Goal: Task Accomplishment & Management: Use online tool/utility

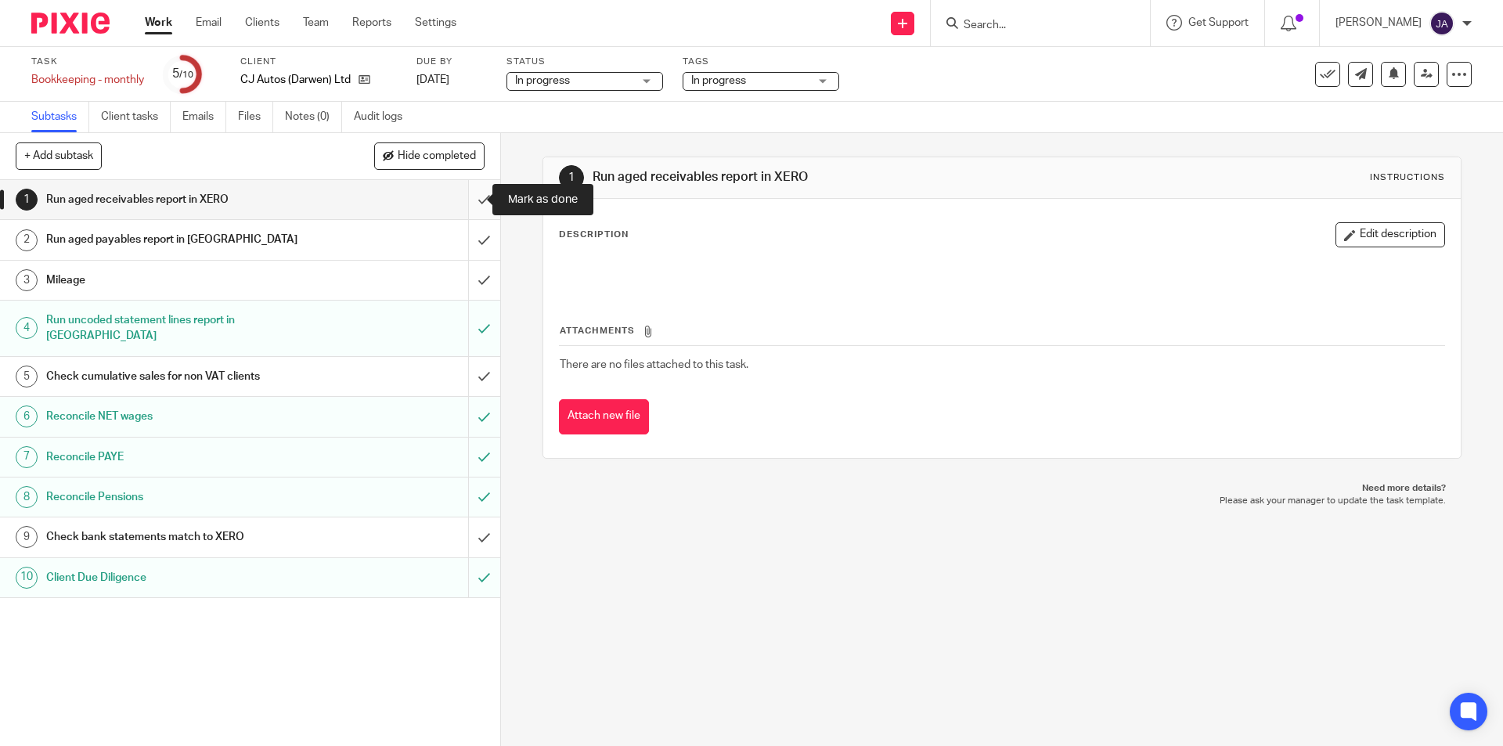
click at [467, 189] on input "submit" at bounding box center [250, 199] width 500 height 39
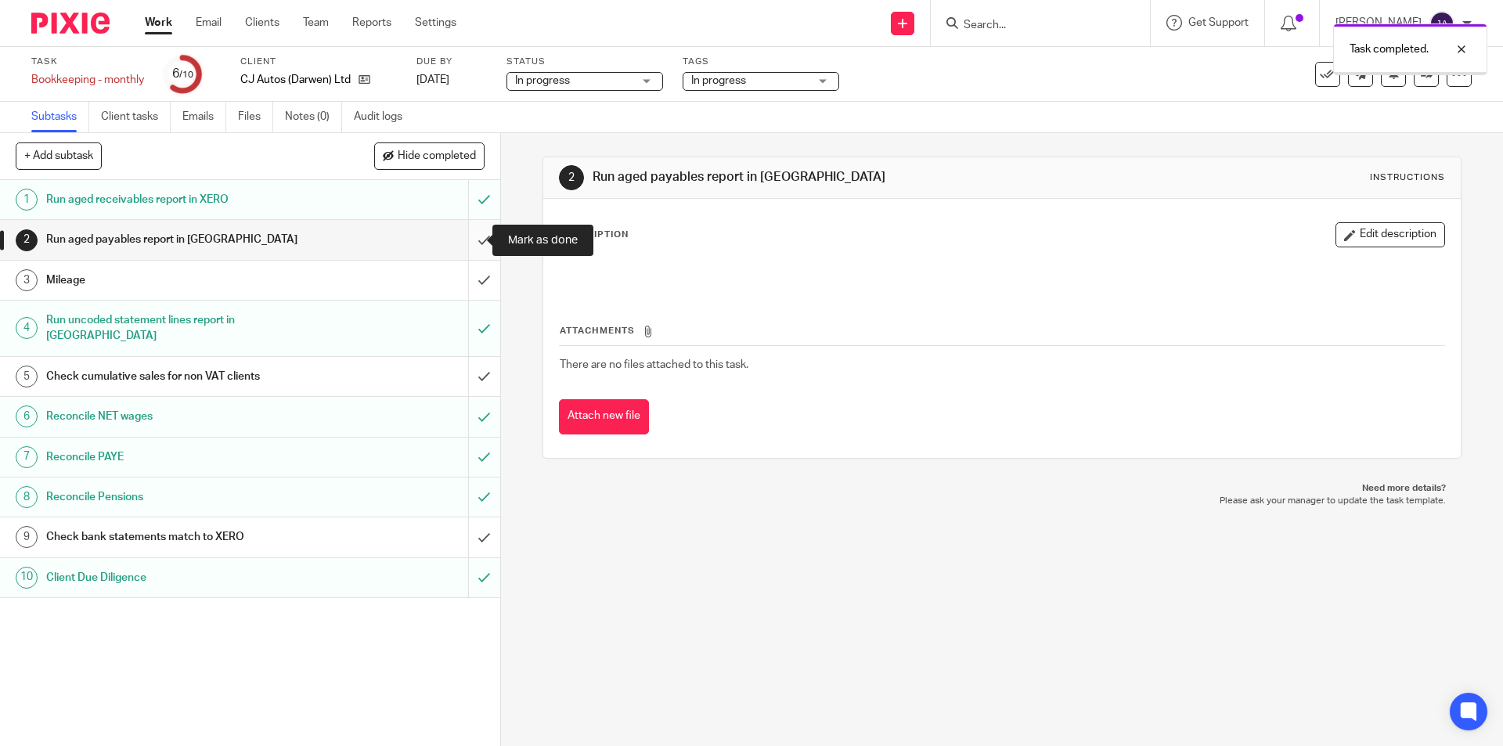
click at [472, 236] on input "submit" at bounding box center [250, 239] width 500 height 39
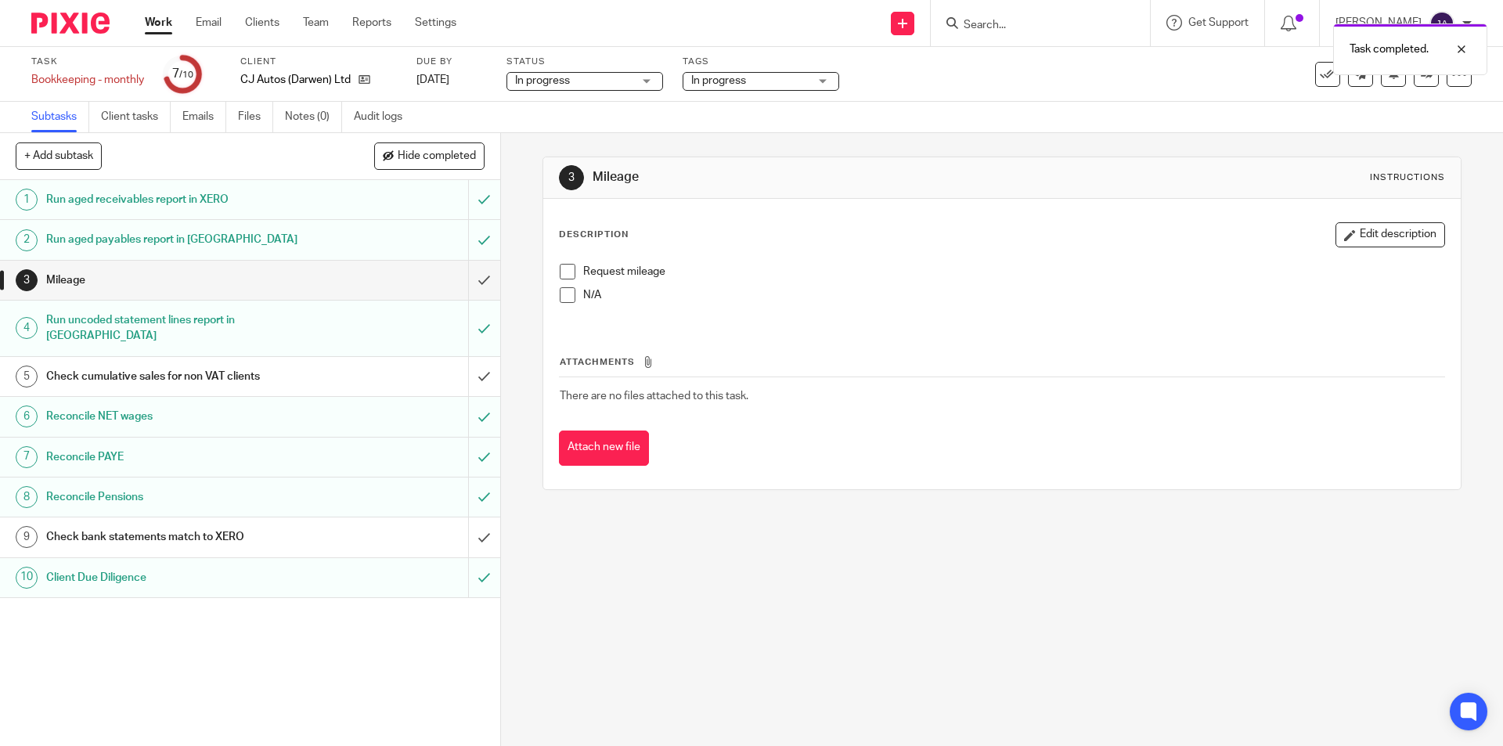
click at [560, 295] on span at bounding box center [568, 295] width 16 height 16
click at [481, 283] on input "submit" at bounding box center [250, 280] width 500 height 39
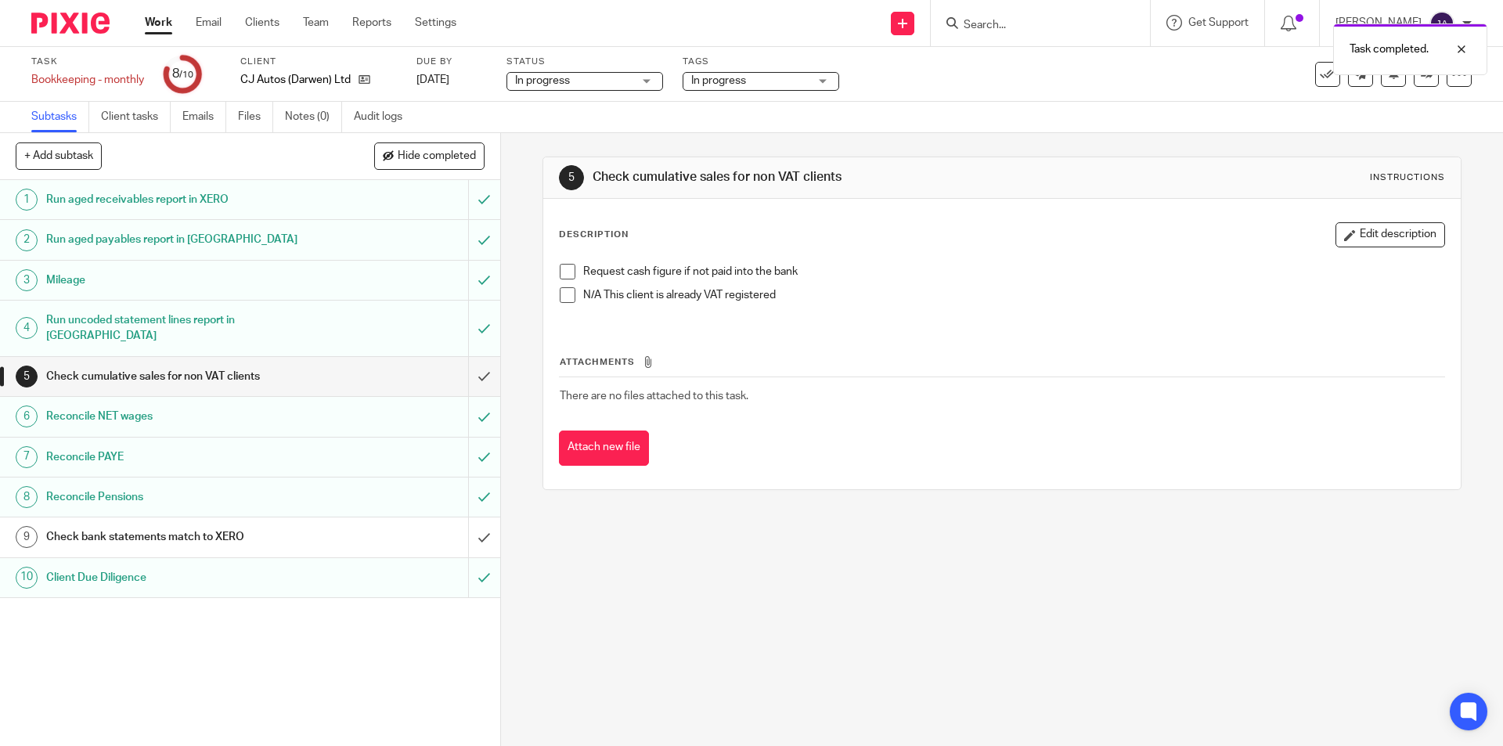
click at [561, 296] on span at bounding box center [568, 295] width 16 height 16
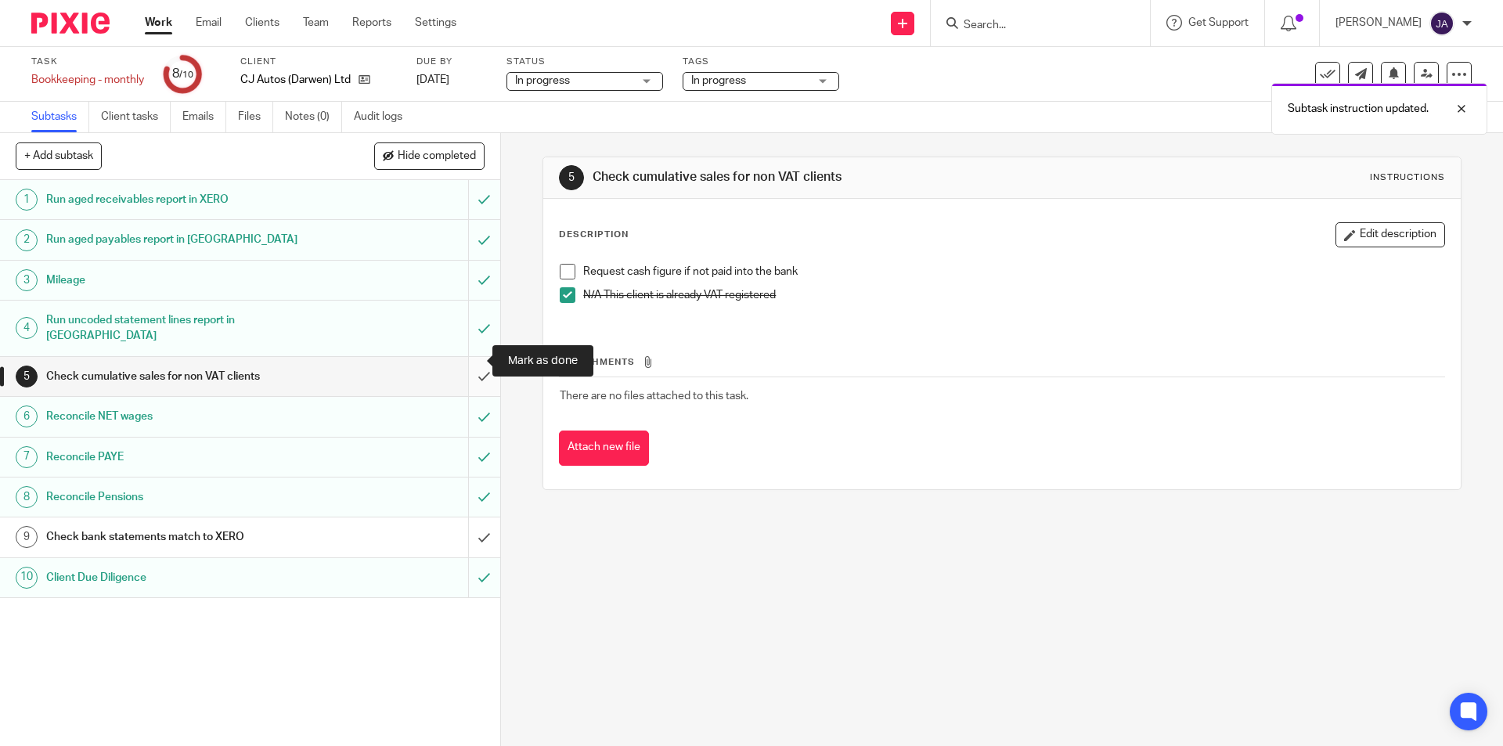
click at [466, 369] on input "submit" at bounding box center [250, 376] width 500 height 39
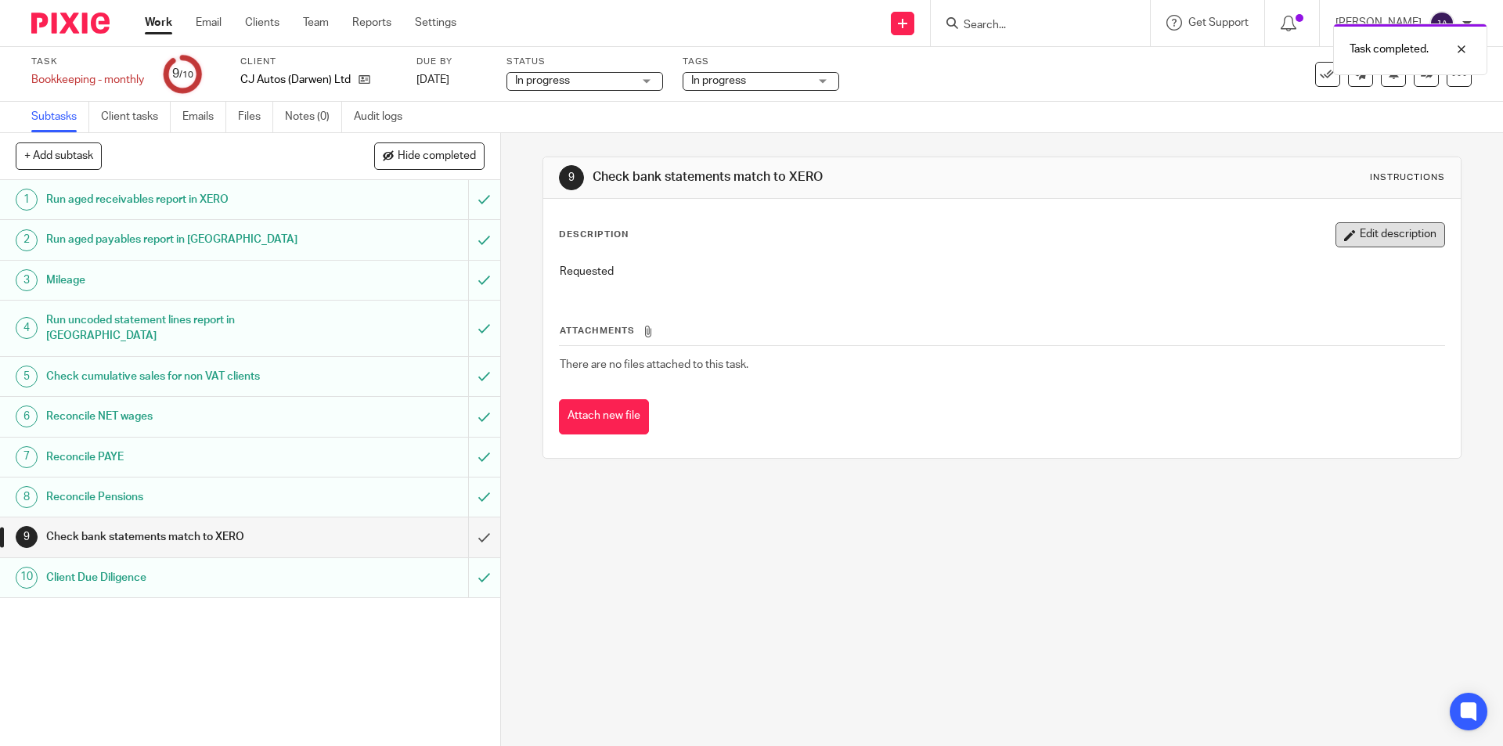
click at [1399, 239] on button "Edit description" at bounding box center [1390, 234] width 110 height 25
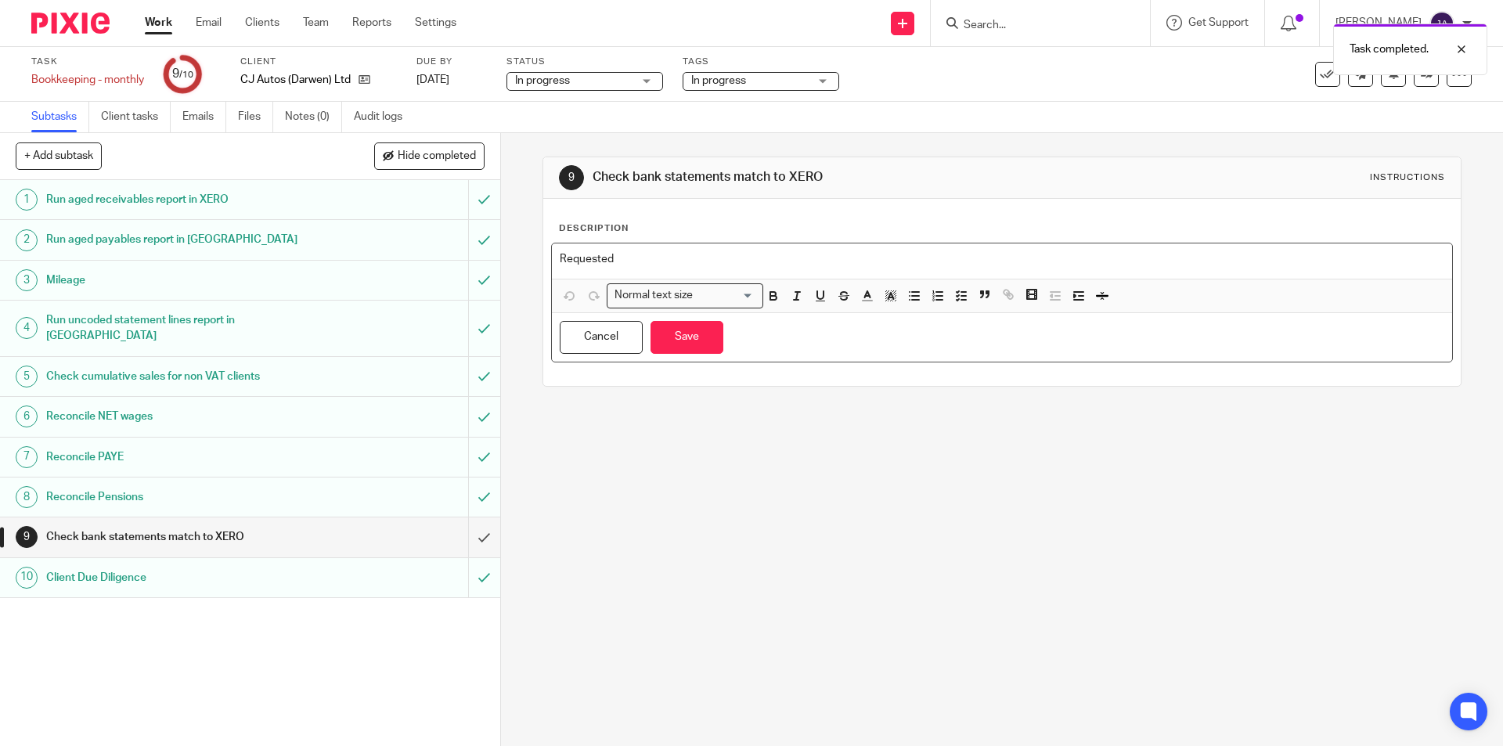
click at [792, 257] on p "Requested" at bounding box center [1002, 259] width 884 height 16
click at [722, 338] on div "Cancel Save You have unsaved changes" at bounding box center [1001, 337] width 899 height 49
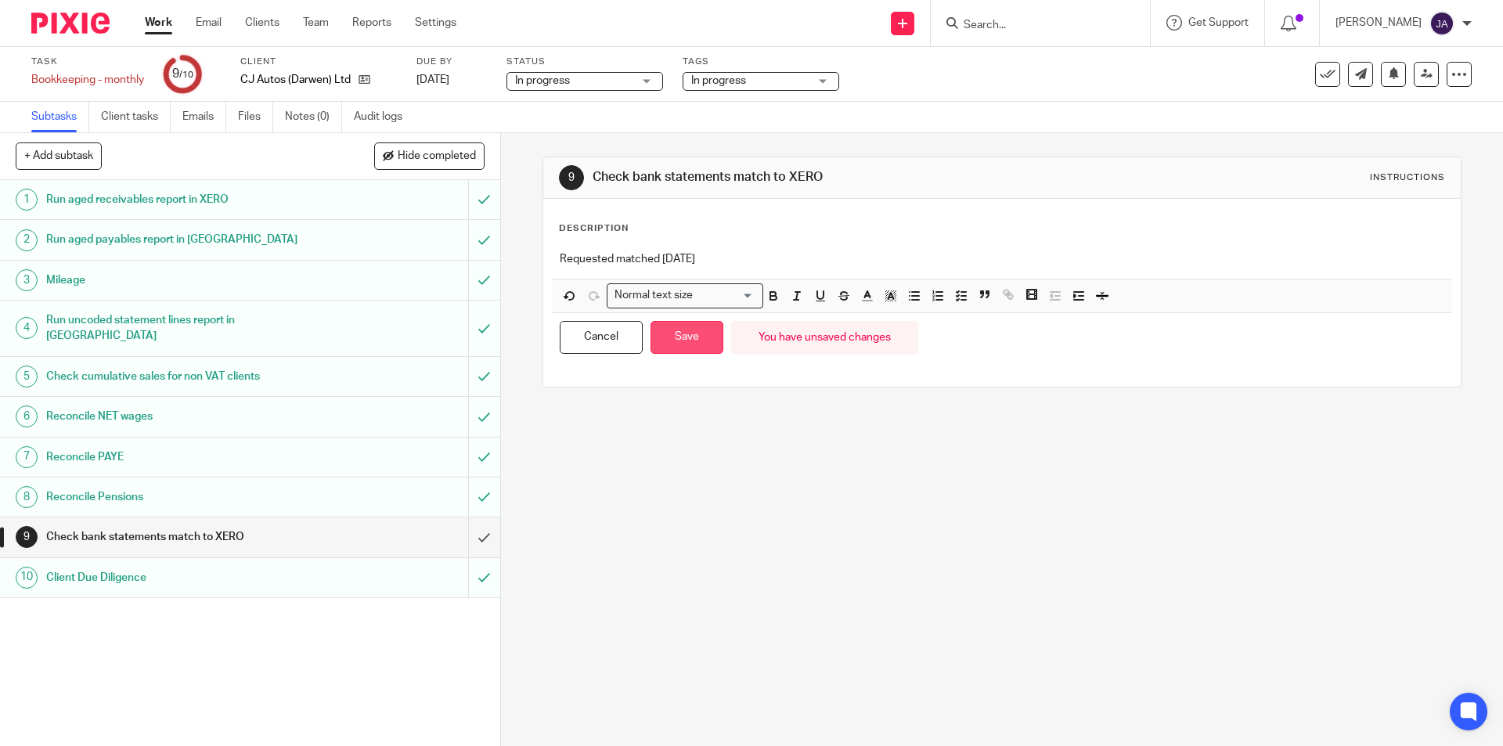
click at [698, 336] on button "Save" at bounding box center [686, 338] width 73 height 34
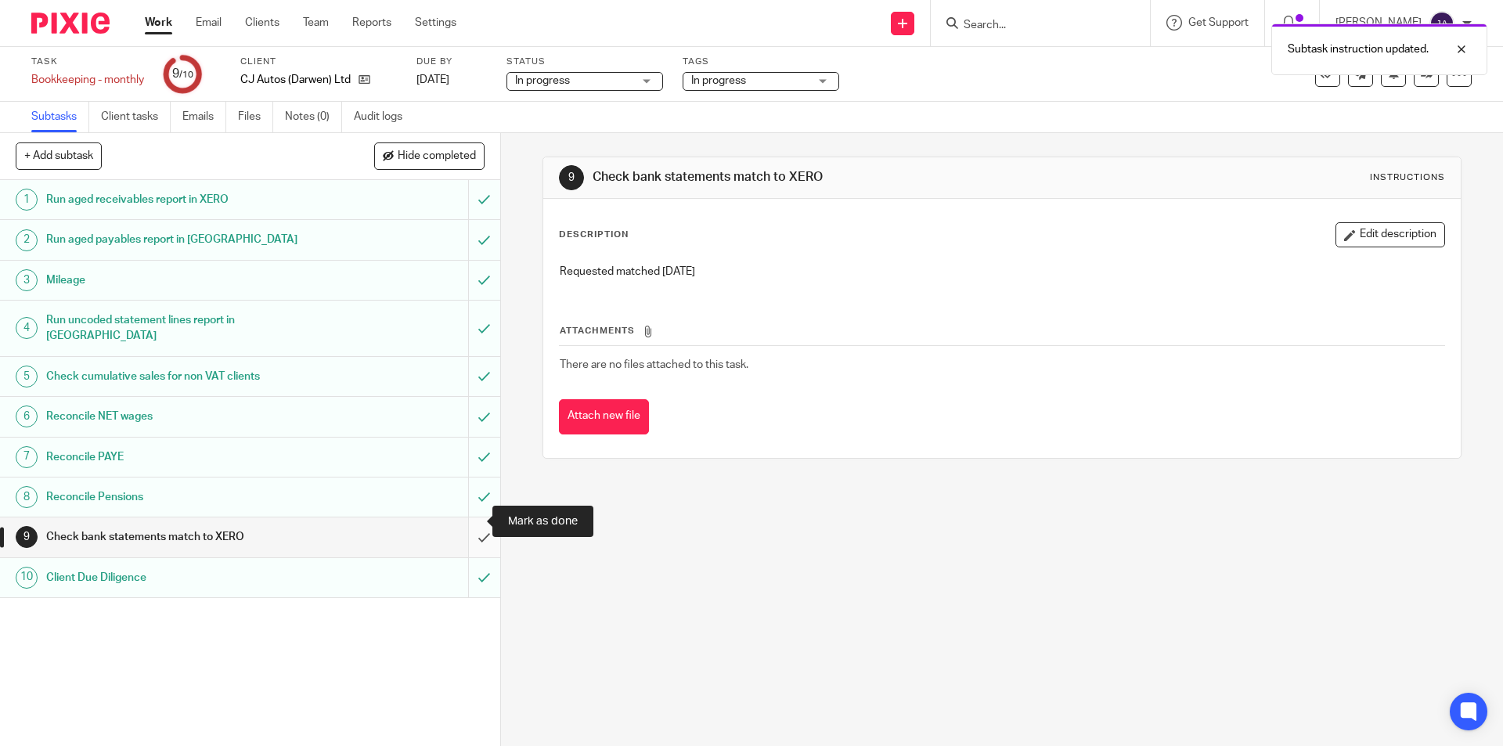
click at [478, 517] on input "submit" at bounding box center [250, 536] width 500 height 39
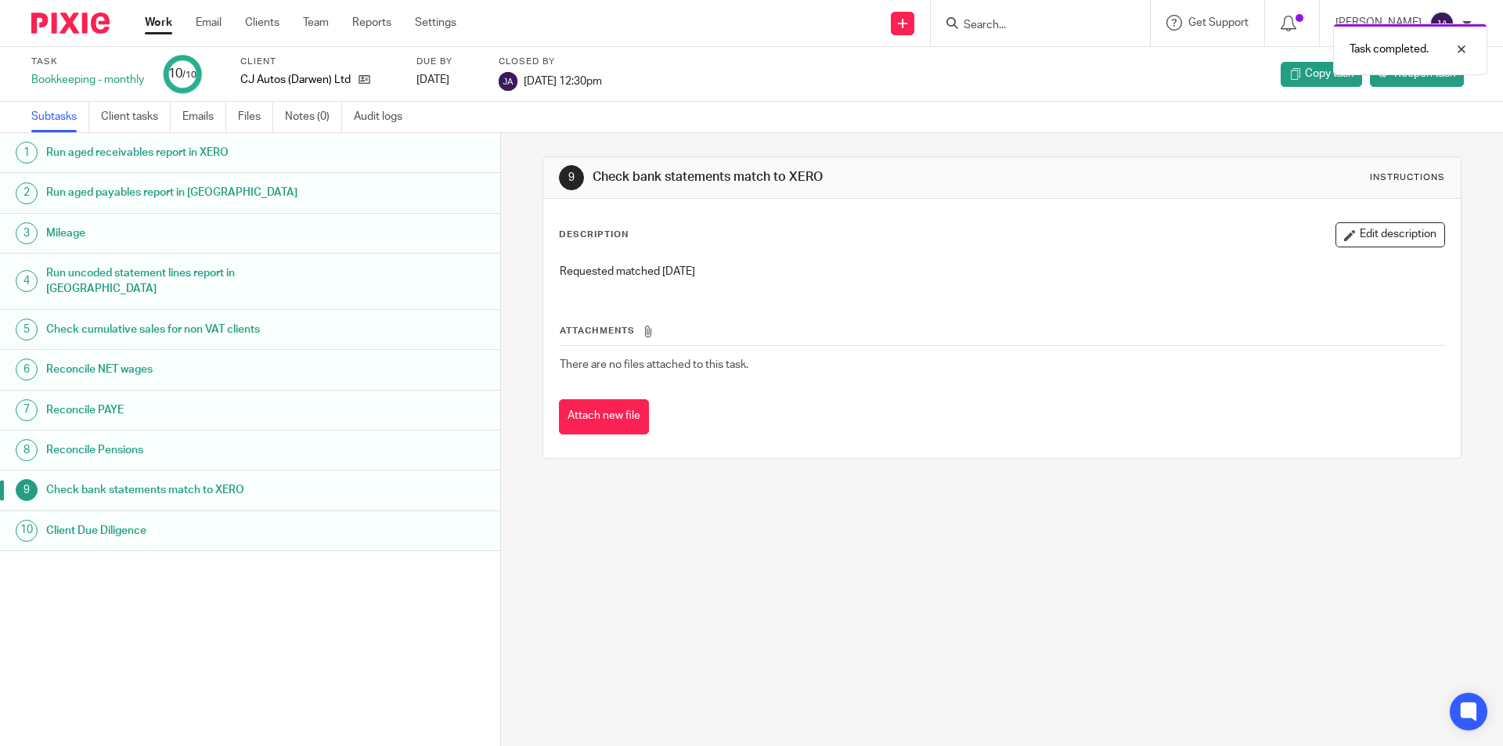
click at [153, 22] on link "Work" at bounding box center [158, 23] width 27 height 16
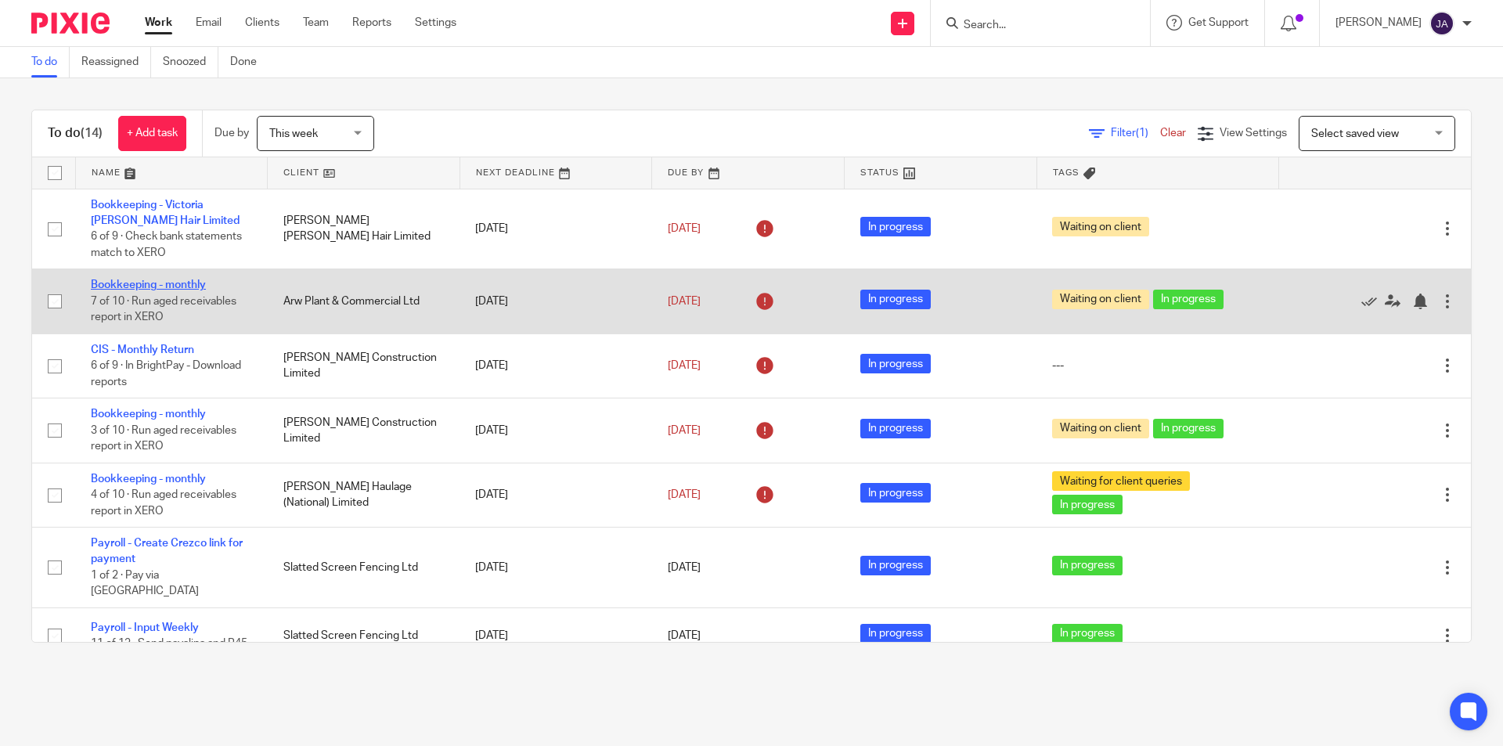
click at [171, 286] on link "Bookkeeping - monthly" at bounding box center [148, 284] width 115 height 11
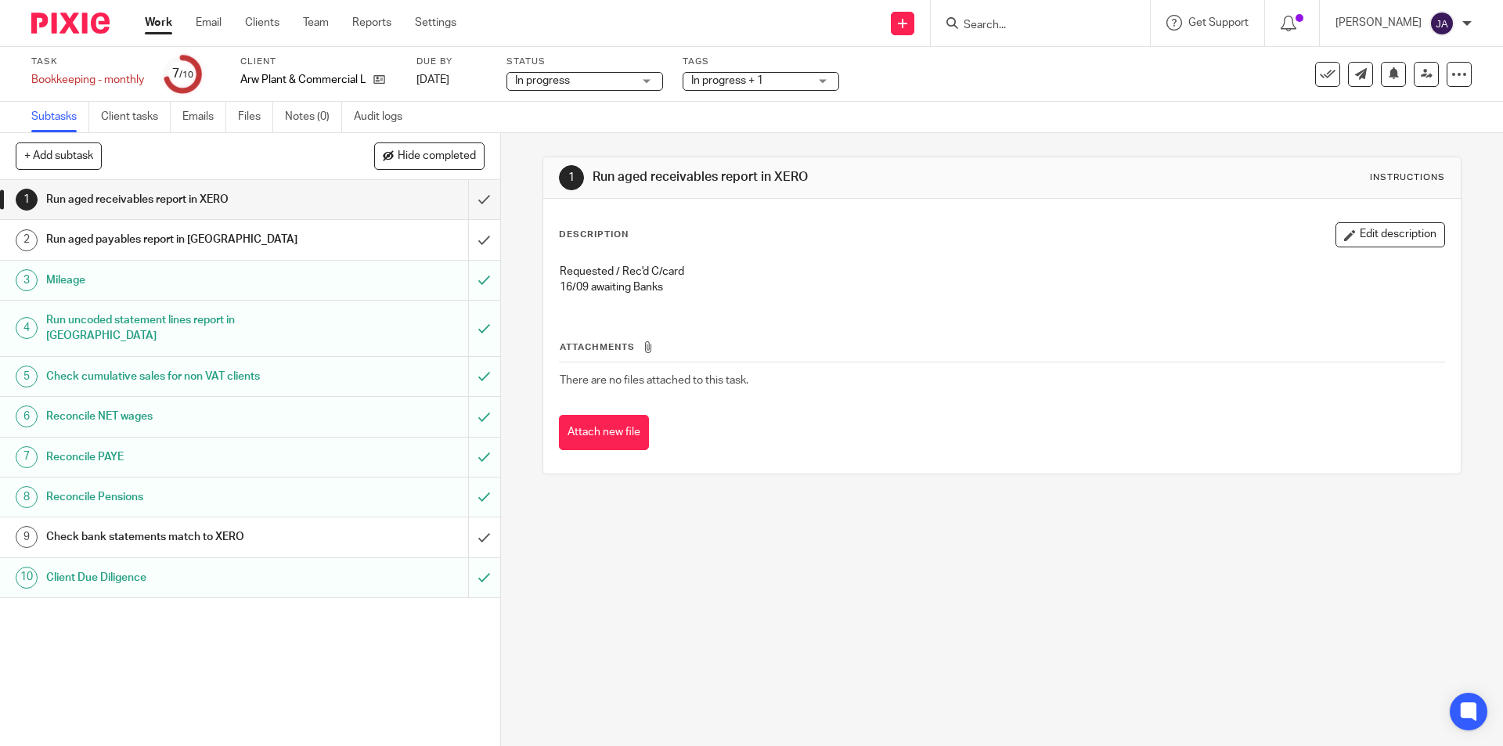
click at [780, 84] on span "In progress + 1" at bounding box center [749, 81] width 117 height 16
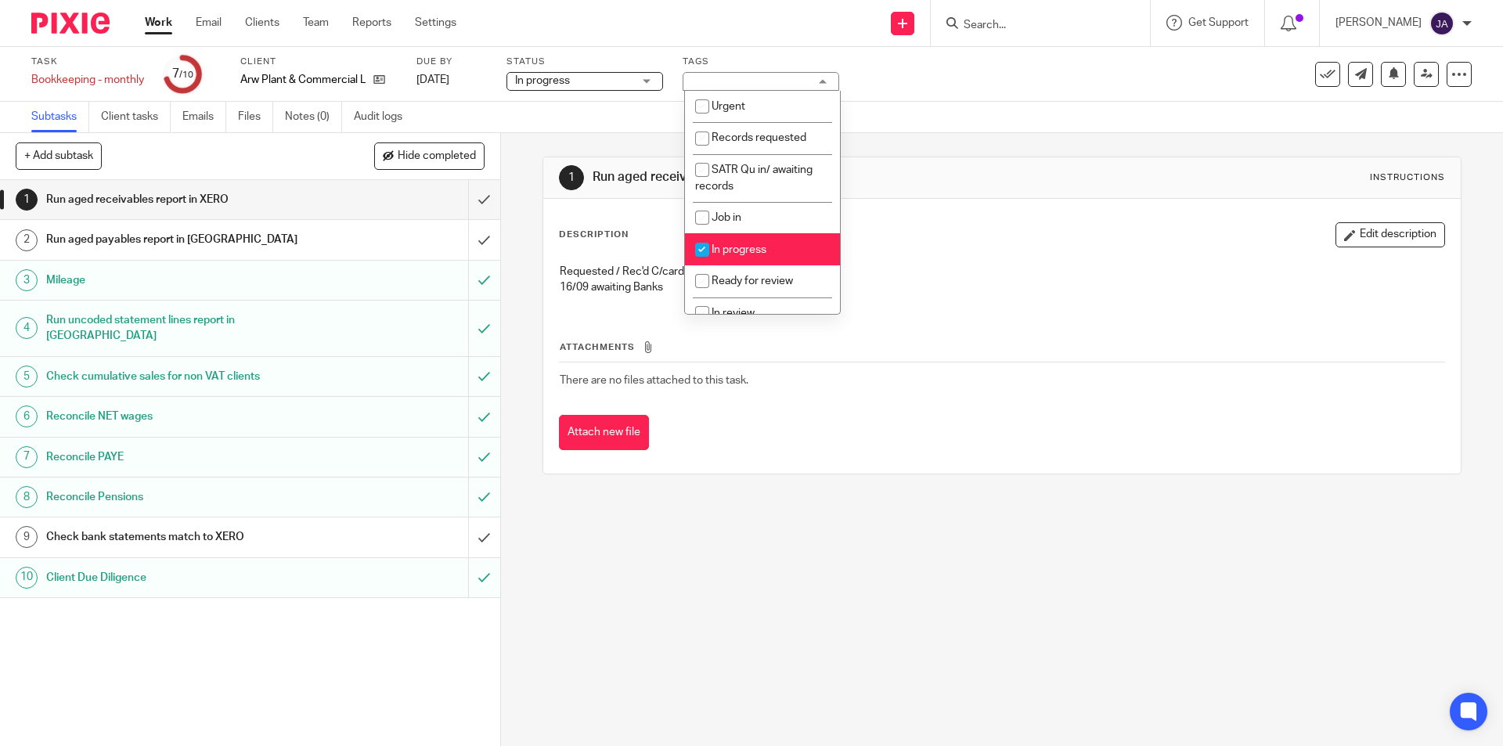
click at [746, 245] on span "In progress" at bounding box center [738, 249] width 55 height 11
checkbox input "false"
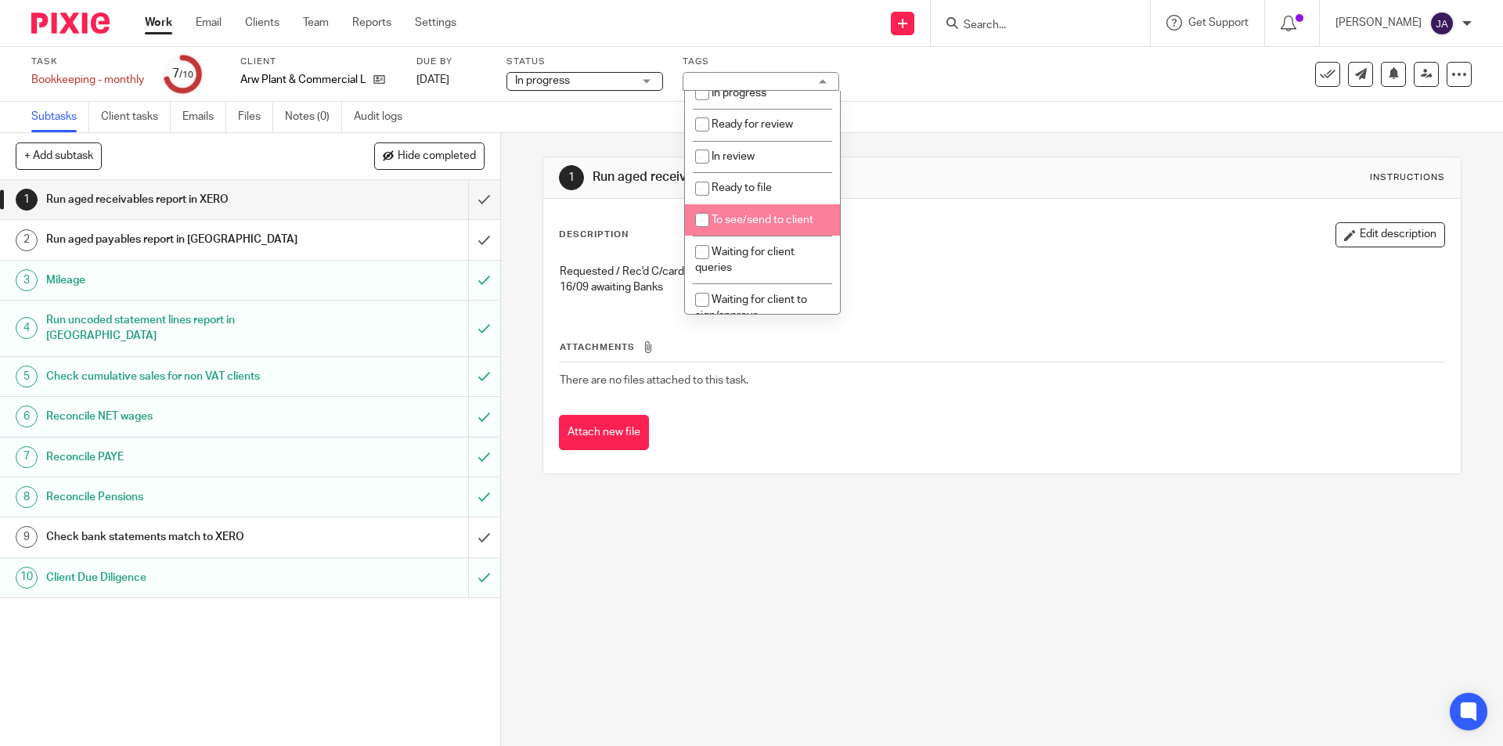
scroll to position [391, 0]
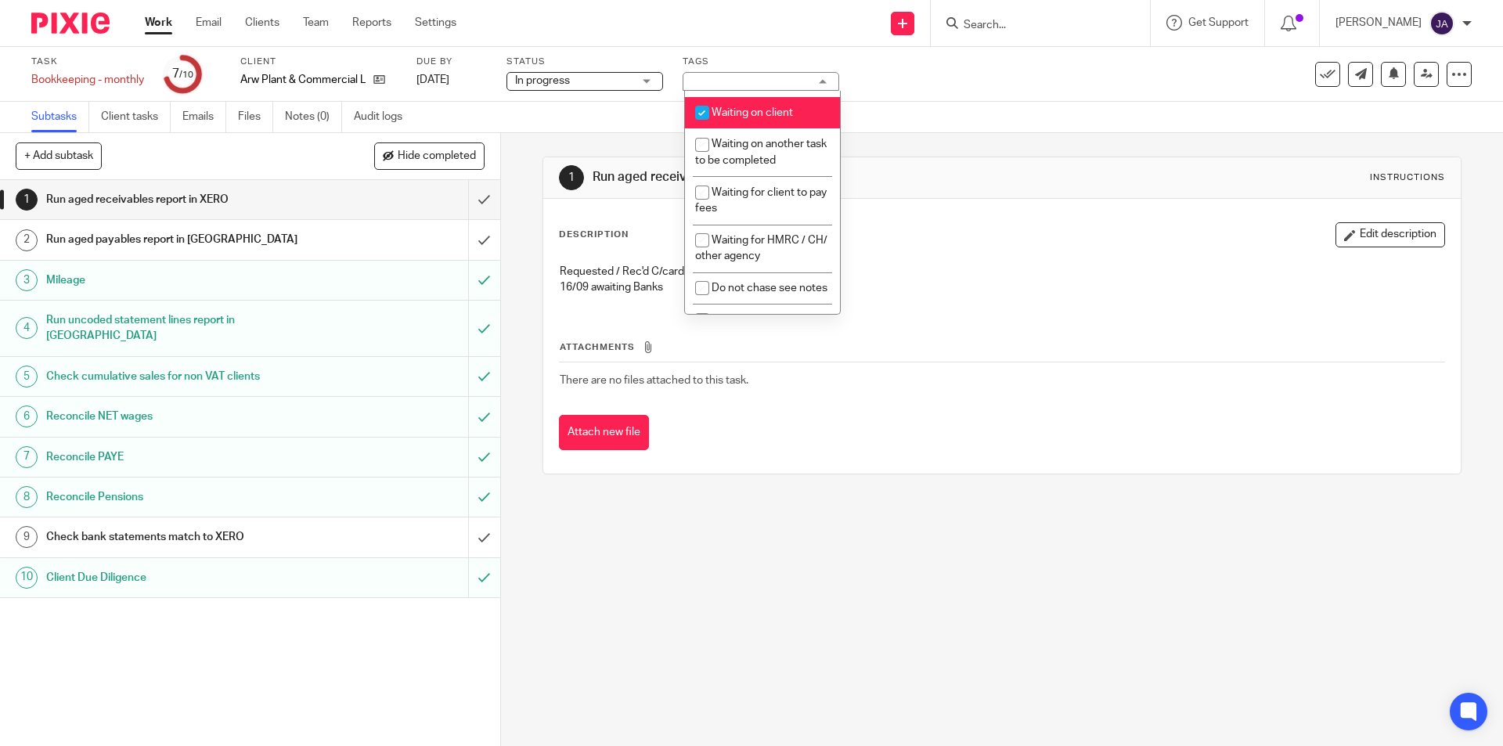
click at [729, 113] on span "Waiting on client" at bounding box center [751, 112] width 81 height 11
checkbox input "false"
click at [471, 201] on input "submit" at bounding box center [250, 199] width 500 height 39
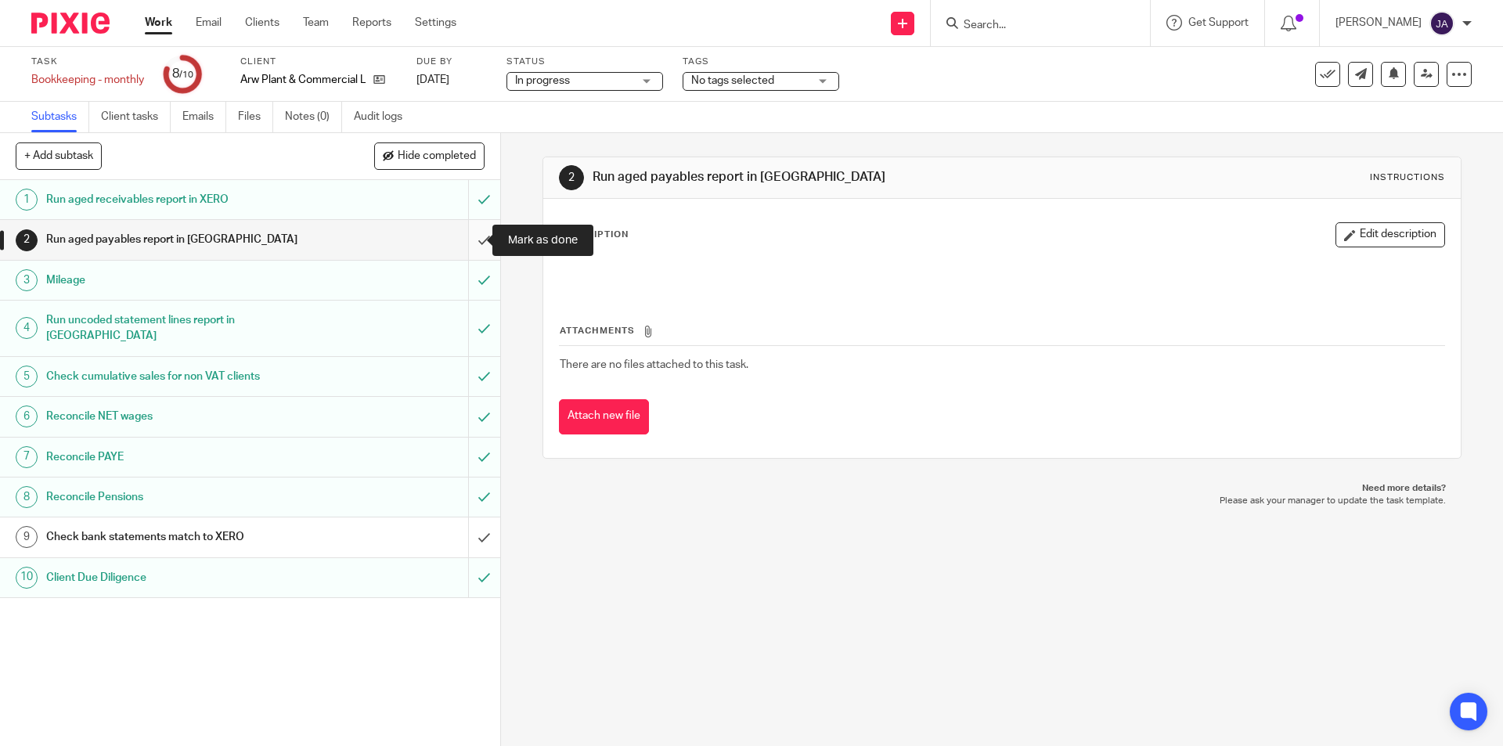
click at [473, 239] on input "submit" at bounding box center [250, 239] width 500 height 39
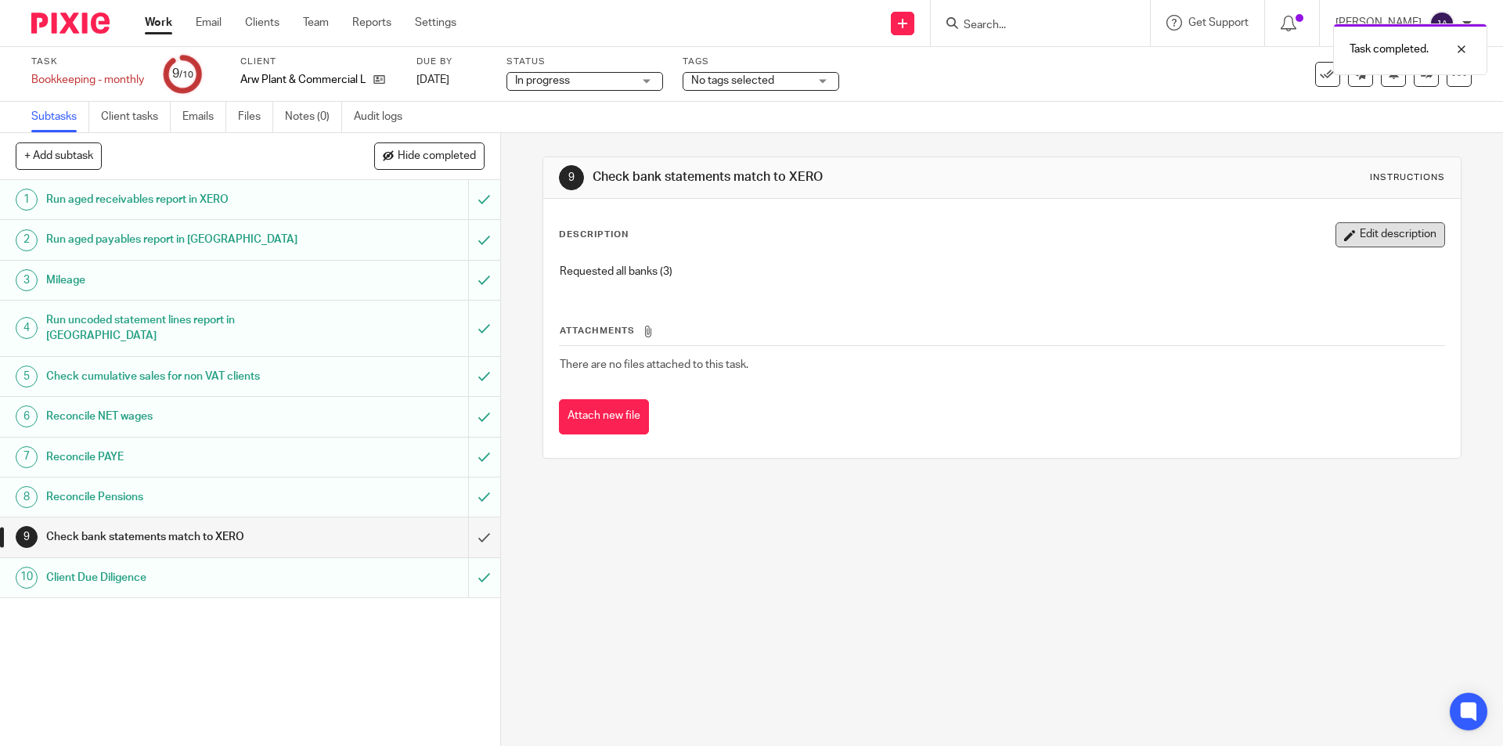
click at [1336, 236] on button "Edit description" at bounding box center [1390, 234] width 110 height 25
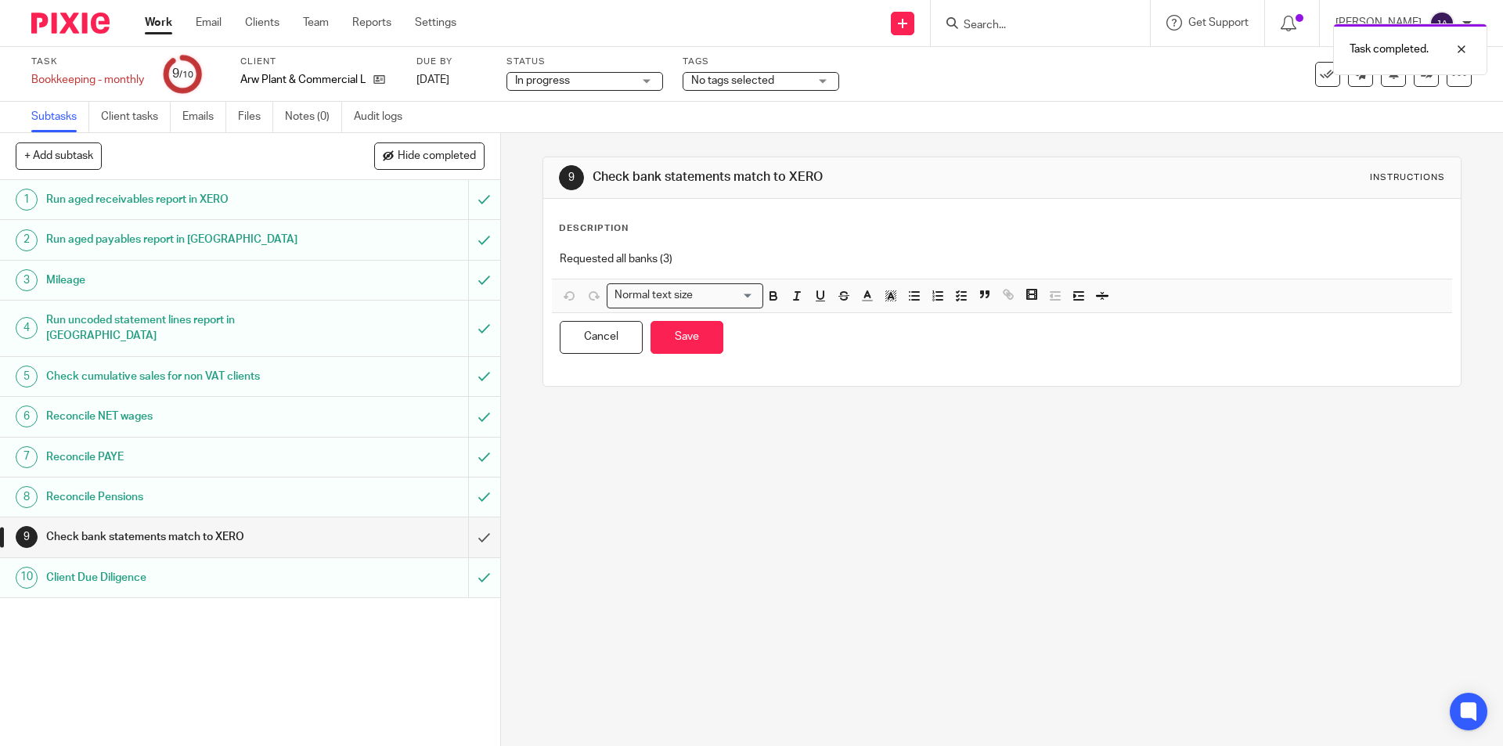
click at [720, 264] on p "Requested all banks (3)" at bounding box center [1002, 259] width 884 height 16
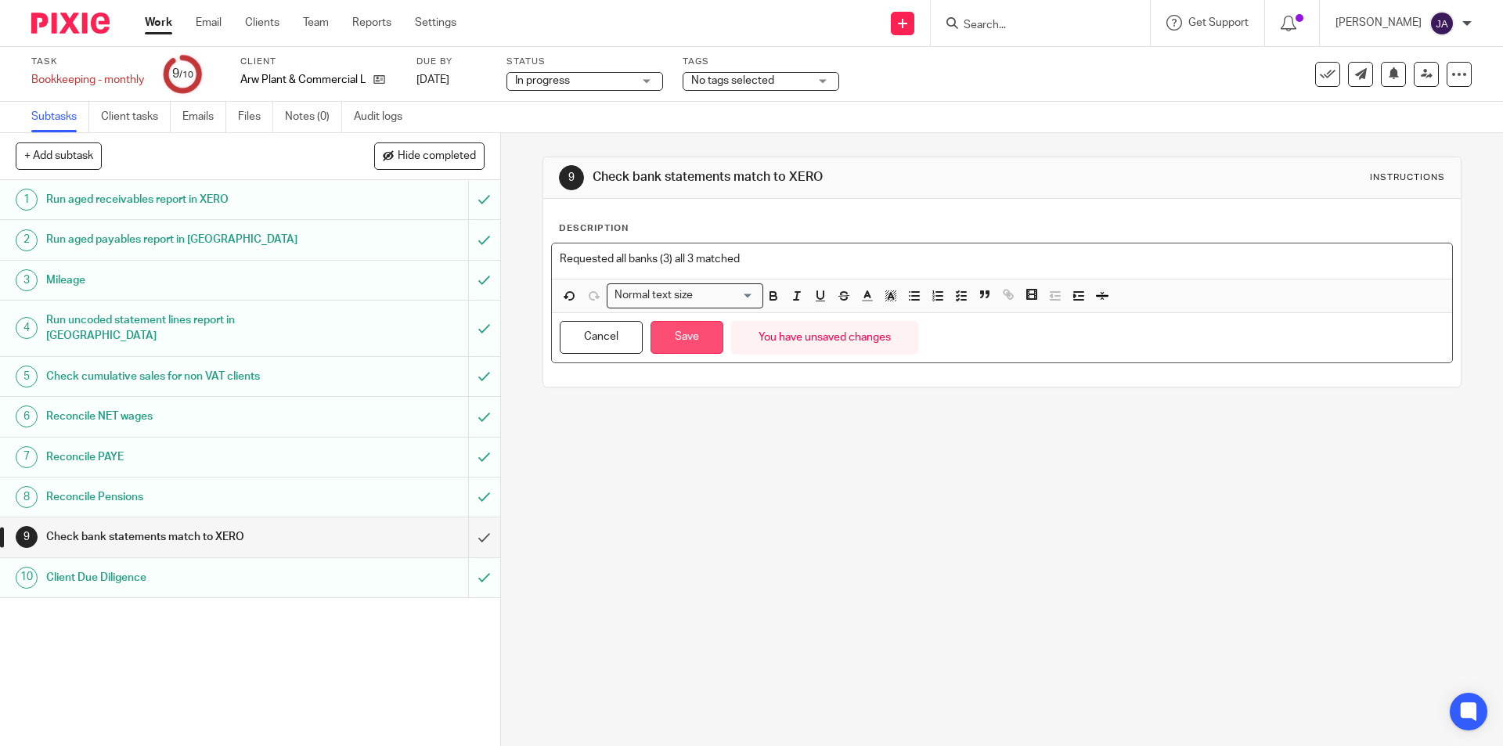
click at [672, 329] on button "Save" at bounding box center [686, 338] width 73 height 34
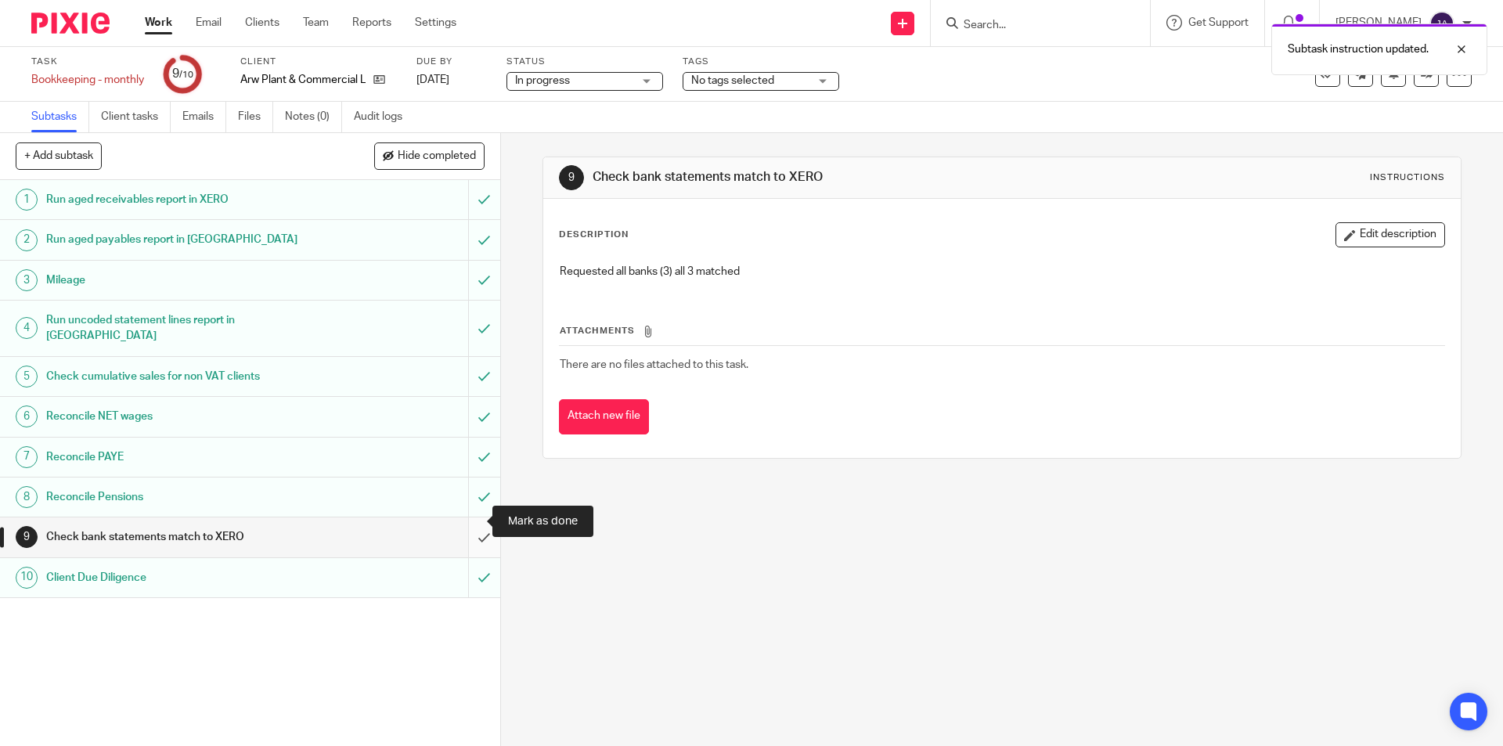
click at [479, 520] on input "submit" at bounding box center [250, 536] width 500 height 39
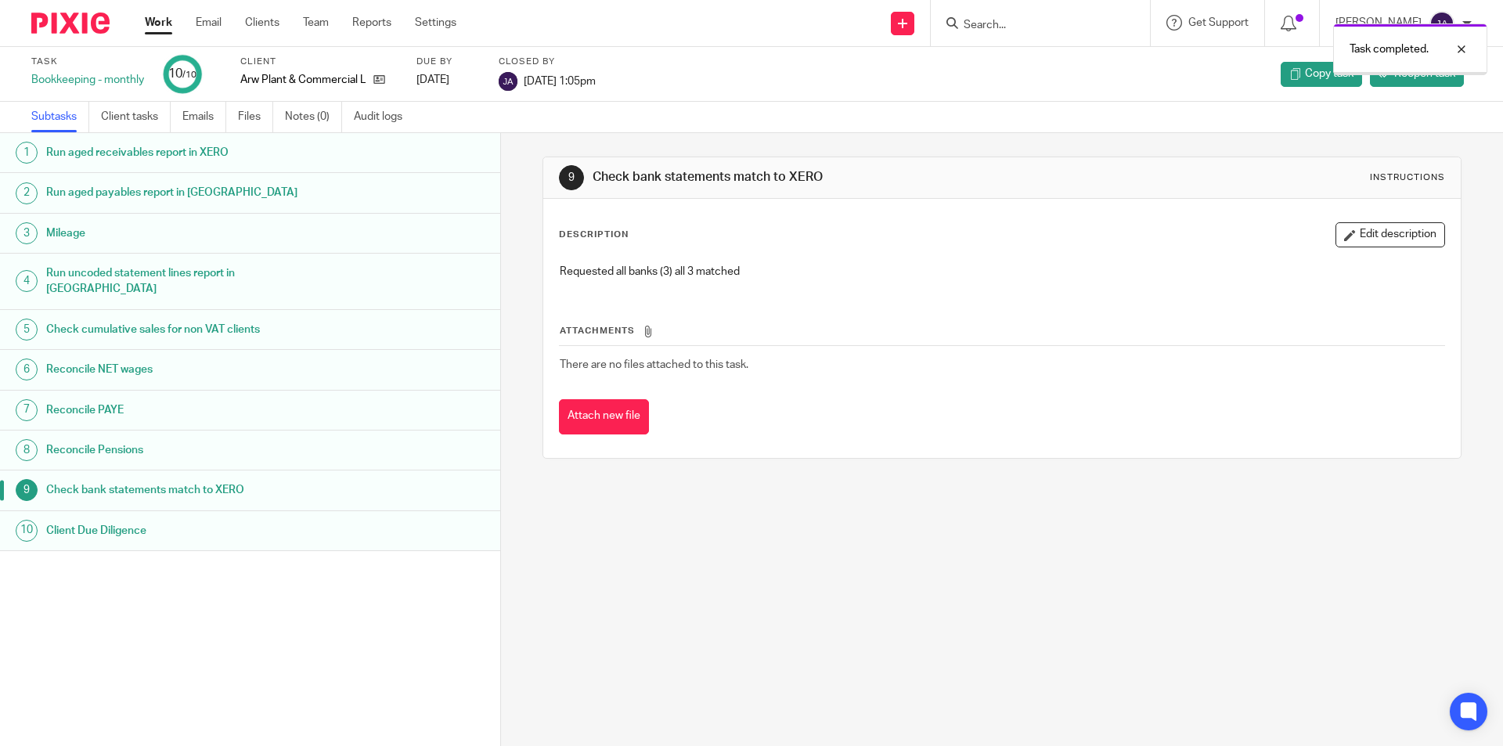
drag, startPoint x: 0, startPoint y: 0, endPoint x: 164, endPoint y: 28, distance: 166.0
click at [164, 28] on link "Work" at bounding box center [158, 23] width 27 height 16
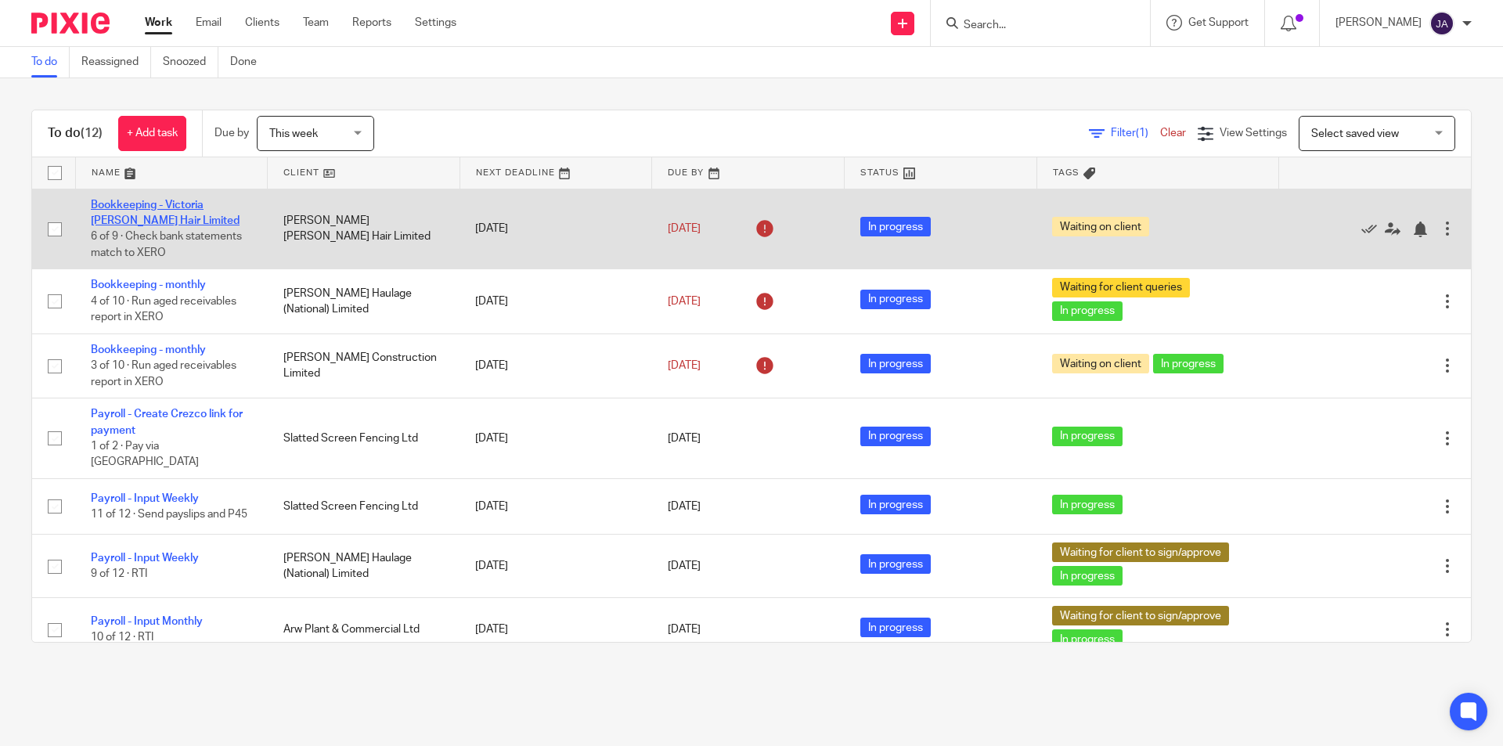
click at [161, 207] on link "Bookkeeping - Victoria [PERSON_NAME] Hair Limited" at bounding box center [165, 213] width 149 height 27
